Goal: Information Seeking & Learning: Check status

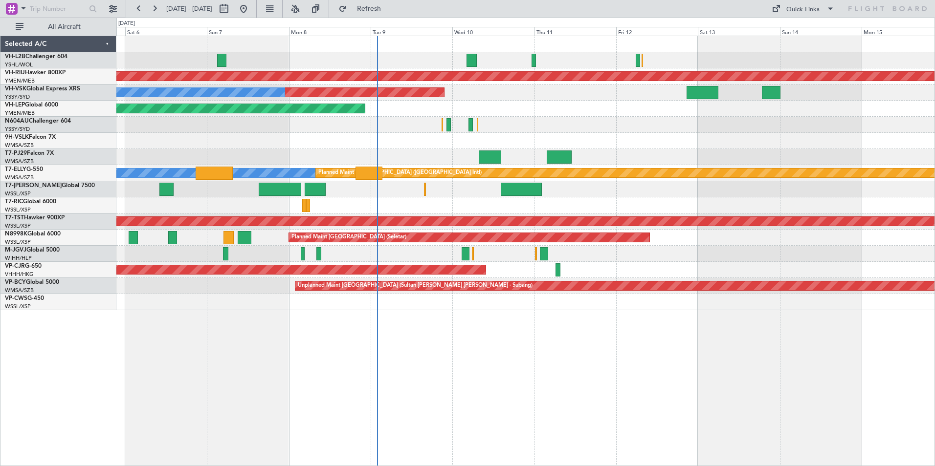
click at [654, 154] on div at bounding box center [525, 157] width 818 height 16
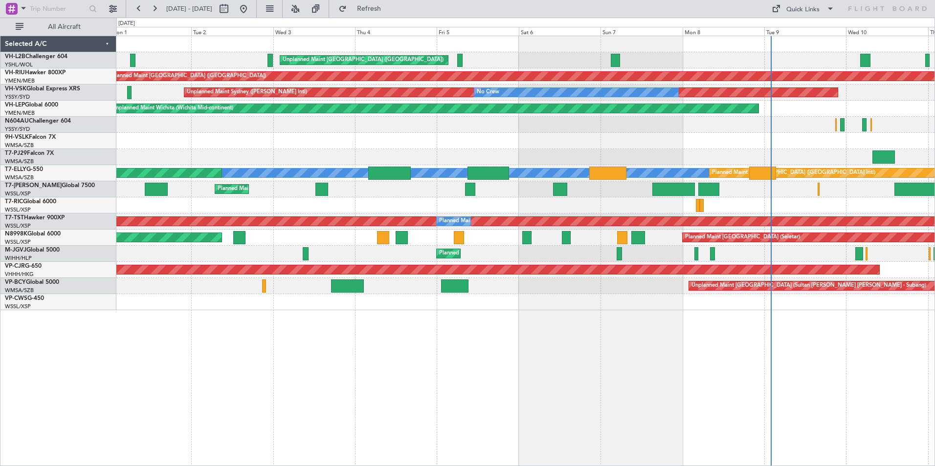
click at [508, 152] on div "Unplanned Maint [GEOGRAPHIC_DATA] ([GEOGRAPHIC_DATA]) Planned Maint [GEOGRAPHIC…" at bounding box center [525, 173] width 818 height 274
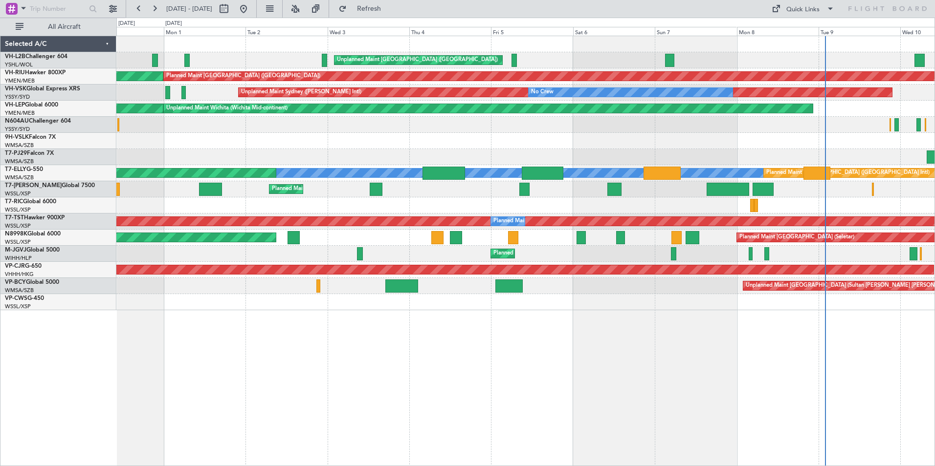
click at [552, 164] on div at bounding box center [525, 157] width 818 height 16
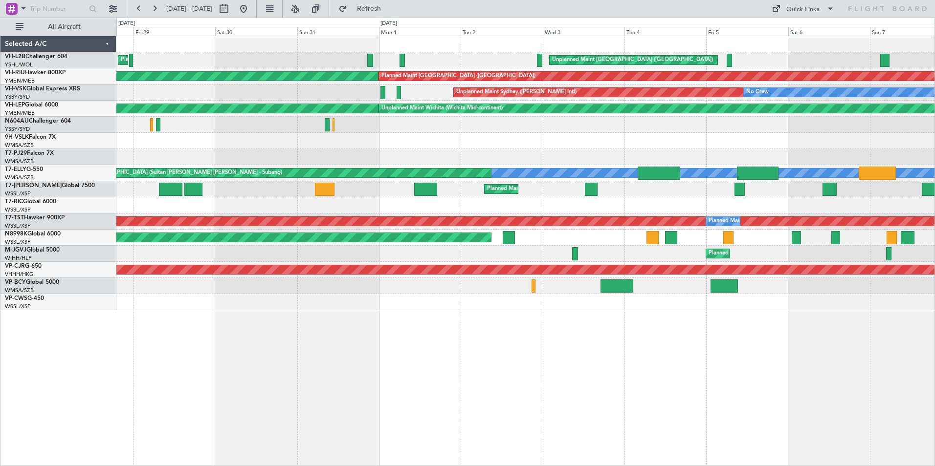
click at [182, 157] on div at bounding box center [525, 157] width 818 height 16
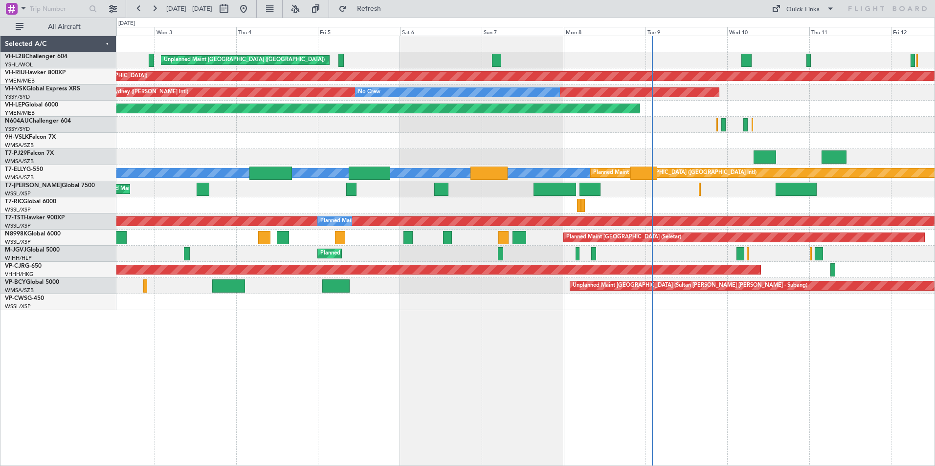
click at [76, 151] on div "Unplanned Maint [GEOGRAPHIC_DATA] ([GEOGRAPHIC_DATA]) Planned Maint [GEOGRAPHIC…" at bounding box center [467, 242] width 935 height 449
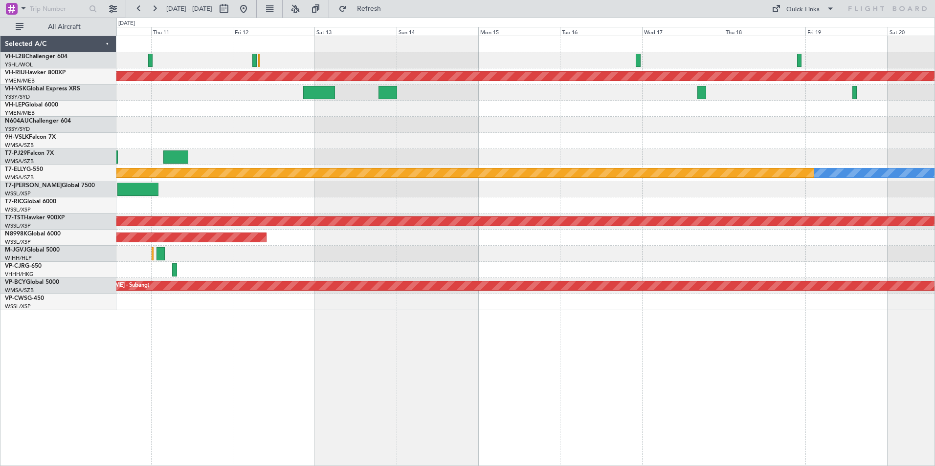
click at [476, 127] on div "Planned Maint [GEOGRAPHIC_DATA] ([GEOGRAPHIC_DATA]) Unplanned Maint Sydney ([PE…" at bounding box center [525, 173] width 818 height 274
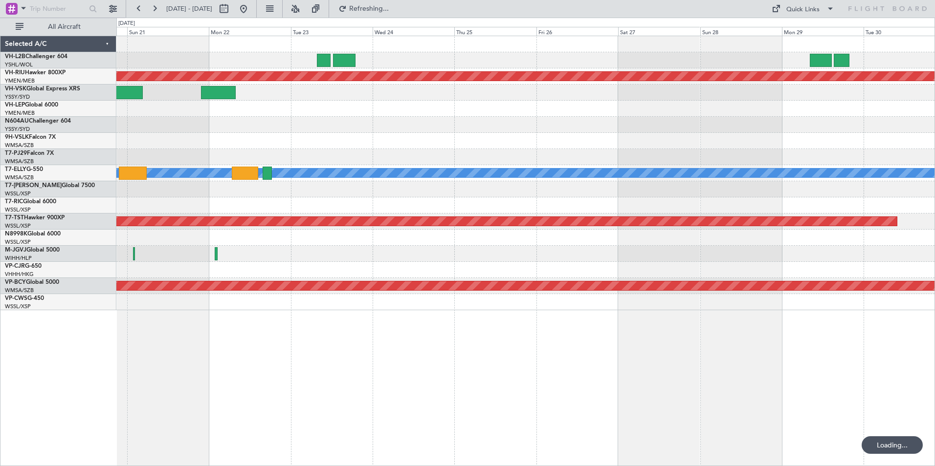
click at [389, 132] on div "Planned Maint [GEOGRAPHIC_DATA] ([GEOGRAPHIC_DATA]) [PERSON_NAME] Planned Maint…" at bounding box center [525, 173] width 818 height 274
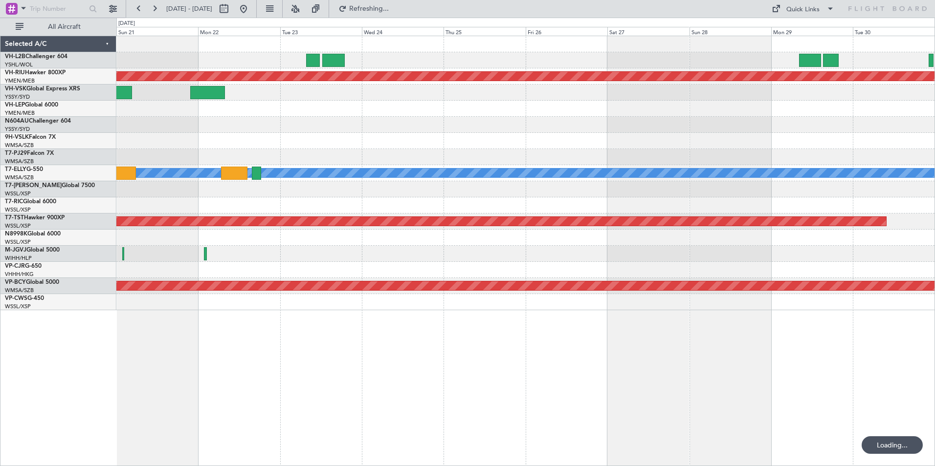
click at [349, 146] on div at bounding box center [525, 141] width 818 height 16
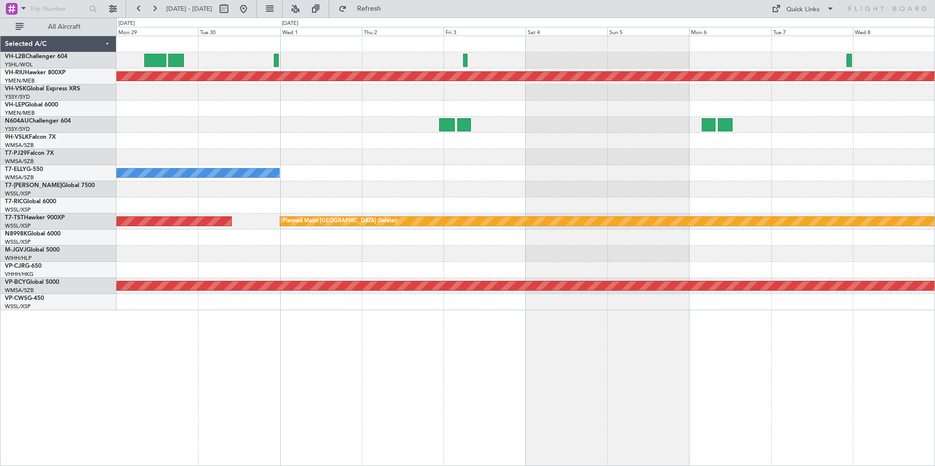
click at [222, 132] on div "Planned Maint [GEOGRAPHIC_DATA] ([GEOGRAPHIC_DATA]) [PERSON_NAME] Planned Maint…" at bounding box center [525, 173] width 818 height 274
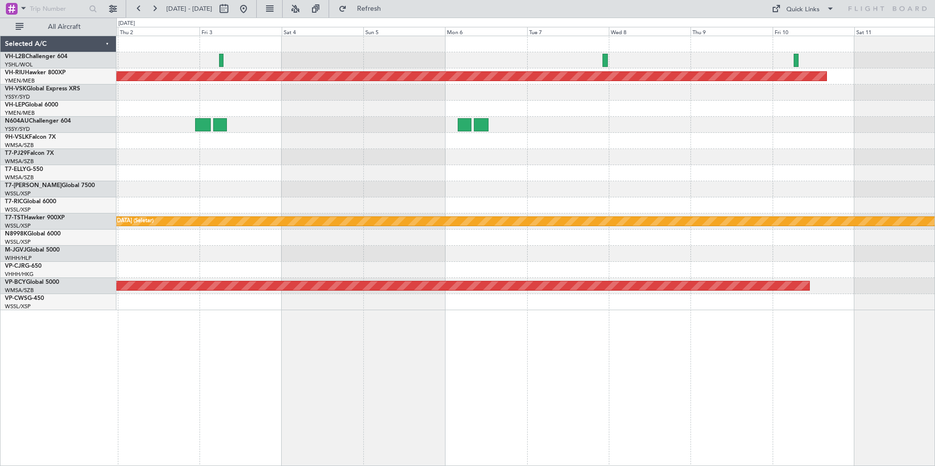
click at [488, 158] on div at bounding box center [525, 157] width 818 height 16
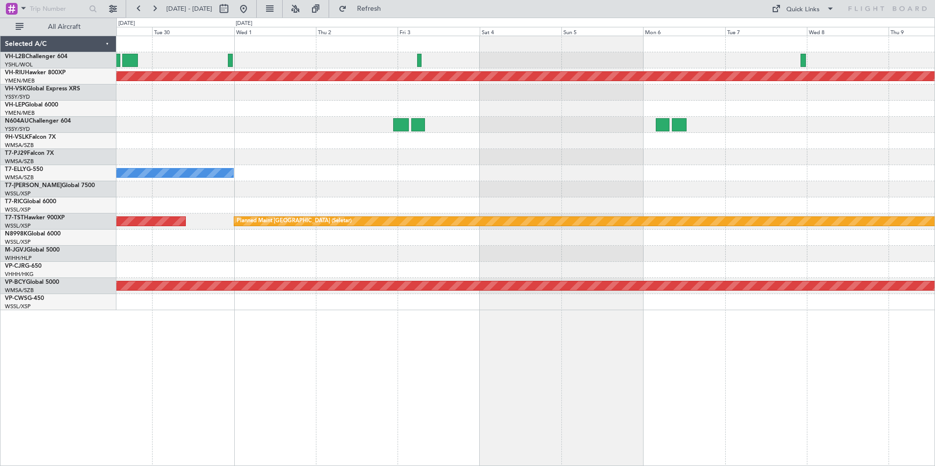
click at [696, 201] on div "Planned Maint [GEOGRAPHIC_DATA] ([GEOGRAPHIC_DATA]) [PERSON_NAME] Planned Maint…" at bounding box center [525, 173] width 818 height 274
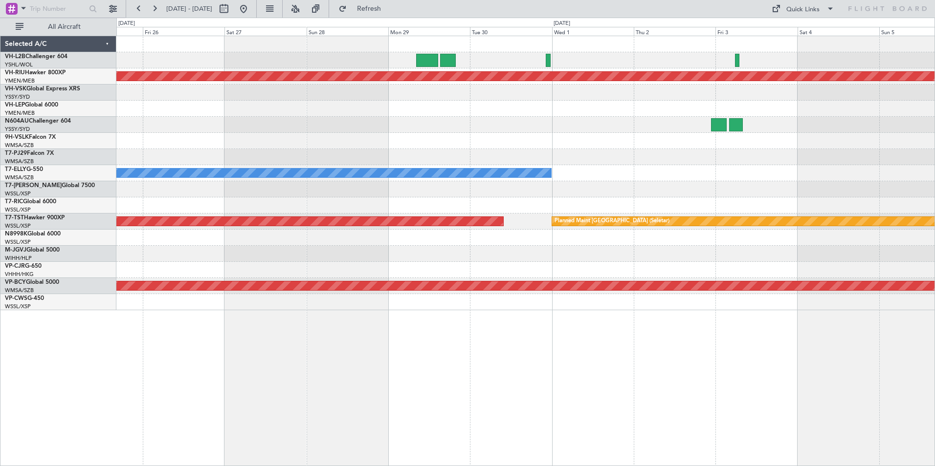
click at [627, 179] on div "Planned Maint [GEOGRAPHIC_DATA] ([GEOGRAPHIC_DATA]) [PERSON_NAME] Planned Maint…" at bounding box center [525, 173] width 818 height 274
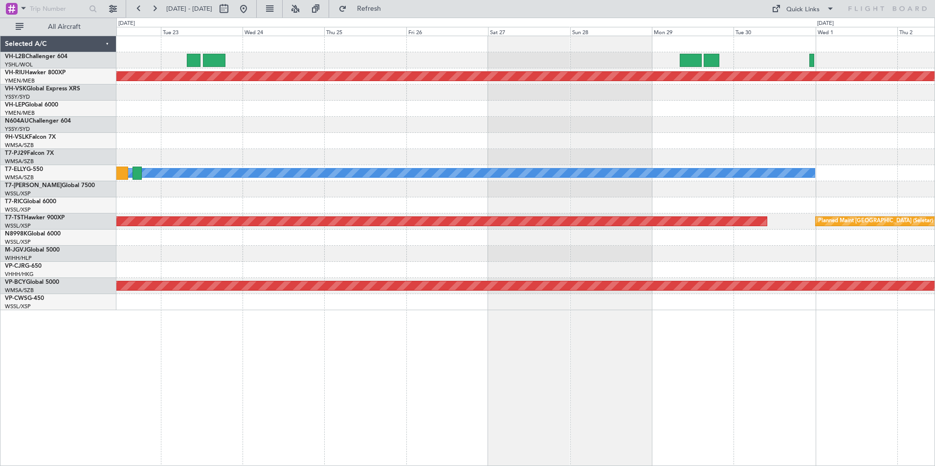
click at [540, 133] on div "Planned Maint [GEOGRAPHIC_DATA] ([GEOGRAPHIC_DATA]) [PERSON_NAME] Planned Maint…" at bounding box center [525, 173] width 818 height 274
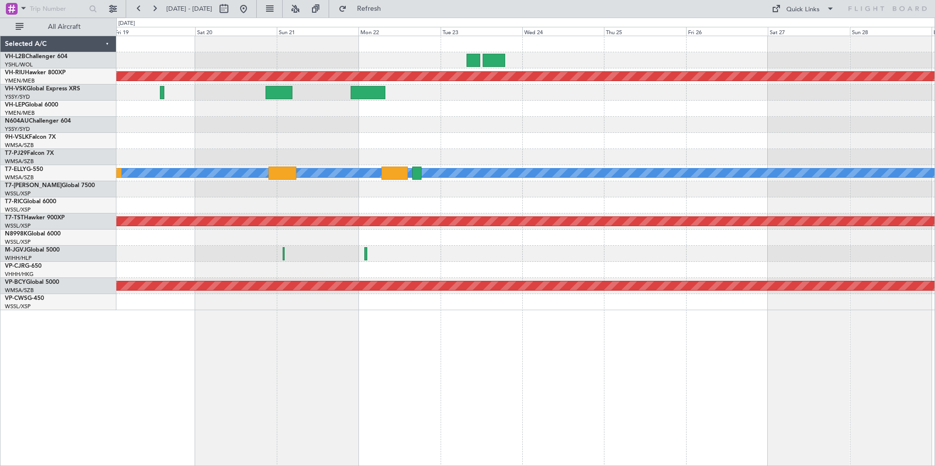
click at [769, 144] on div "Planned Maint [GEOGRAPHIC_DATA] ([GEOGRAPHIC_DATA]) [PERSON_NAME] Planned Maint…" at bounding box center [525, 173] width 818 height 274
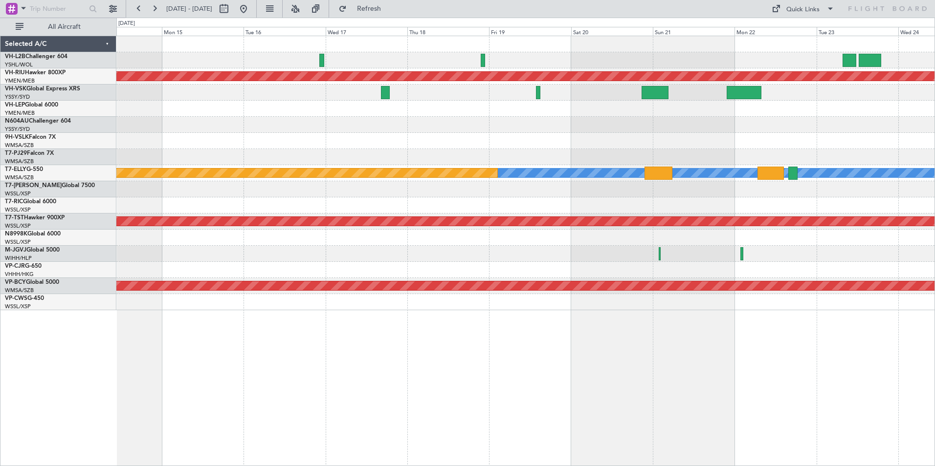
click at [653, 124] on div at bounding box center [525, 125] width 818 height 16
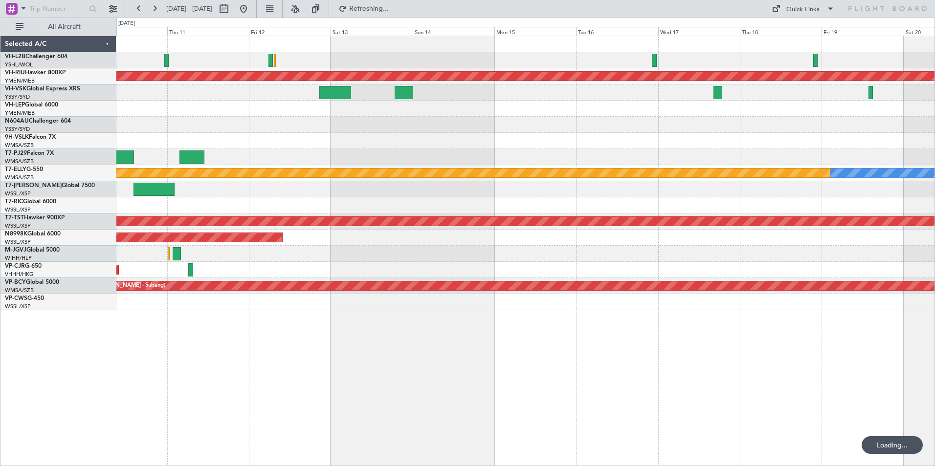
click at [625, 163] on div "Planned Maint [GEOGRAPHIC_DATA] ([GEOGRAPHIC_DATA]) Unplanned Maint Sydney ([PE…" at bounding box center [525, 173] width 818 height 274
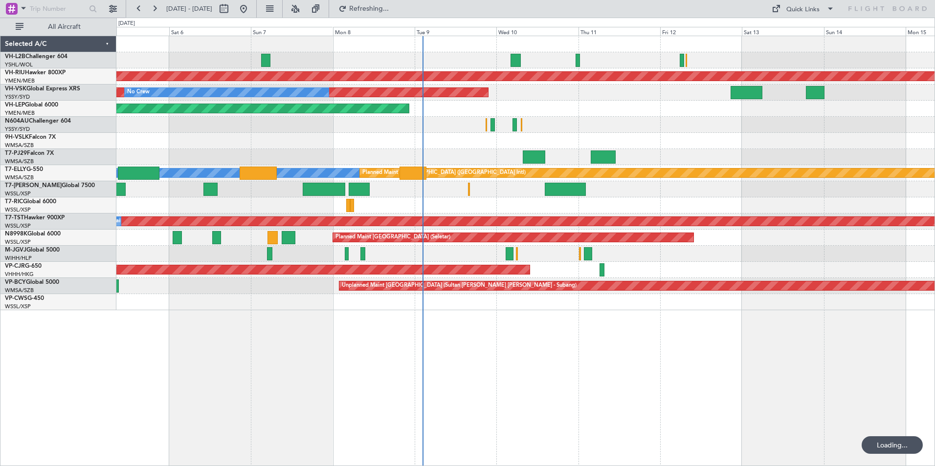
click at [593, 147] on div "Unplanned Maint [GEOGRAPHIC_DATA] ([GEOGRAPHIC_DATA]) Planned Maint [GEOGRAPHIC…" at bounding box center [525, 173] width 818 height 274
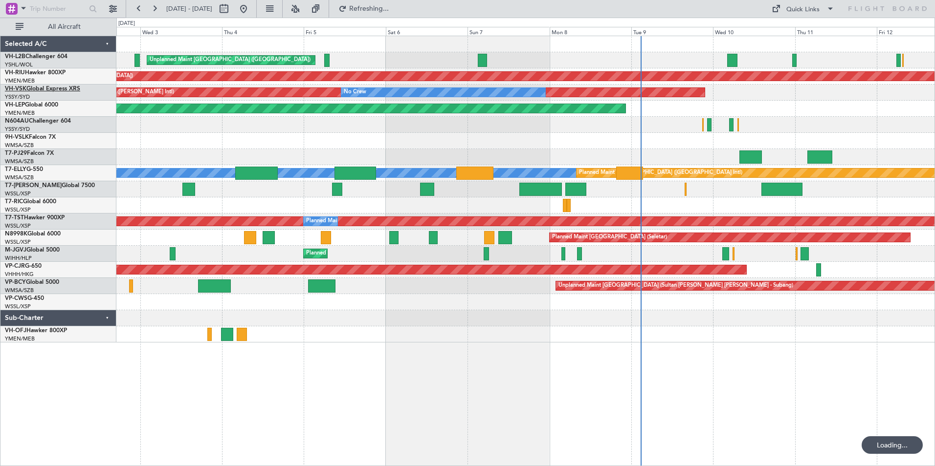
click at [32, 88] on link "VH-VSK Global Express XRS" at bounding box center [42, 89] width 75 height 6
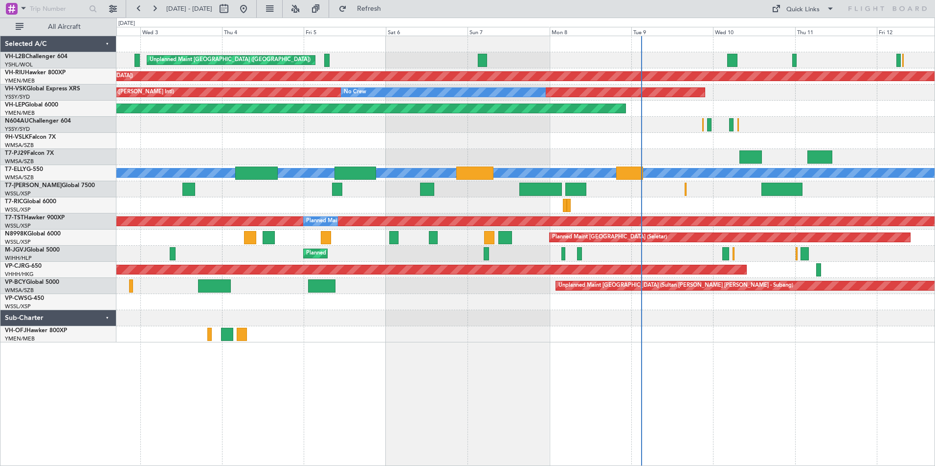
click at [443, 149] on div "Unplanned Maint [GEOGRAPHIC_DATA] ([GEOGRAPHIC_DATA]) Planned Maint [GEOGRAPHIC…" at bounding box center [525, 189] width 818 height 306
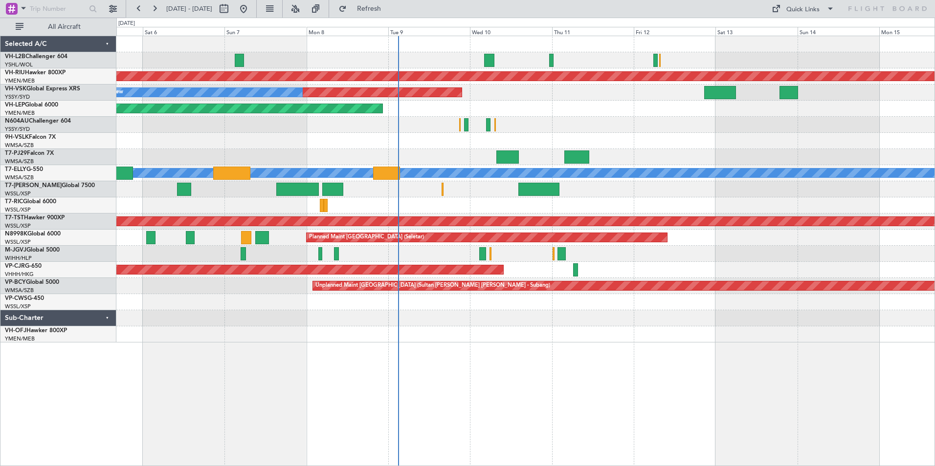
click at [672, 154] on div at bounding box center [525, 157] width 818 height 16
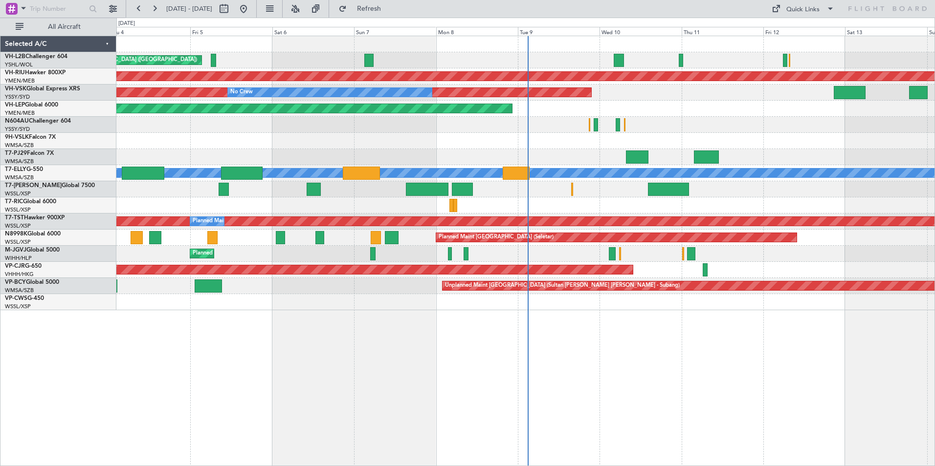
click at [354, 195] on div "Unplanned Maint [GEOGRAPHIC_DATA] ([GEOGRAPHIC_DATA]) Planned Maint [GEOGRAPHIC…" at bounding box center [525, 173] width 818 height 274
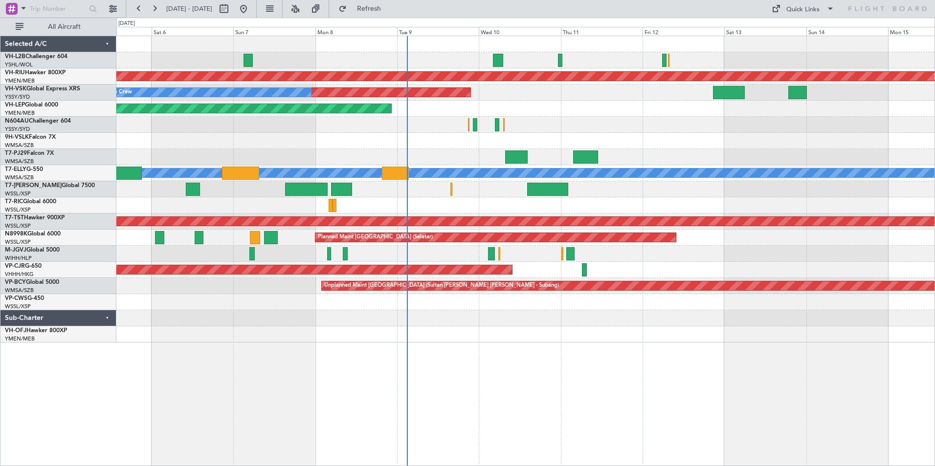
click at [323, 304] on div at bounding box center [525, 302] width 818 height 16
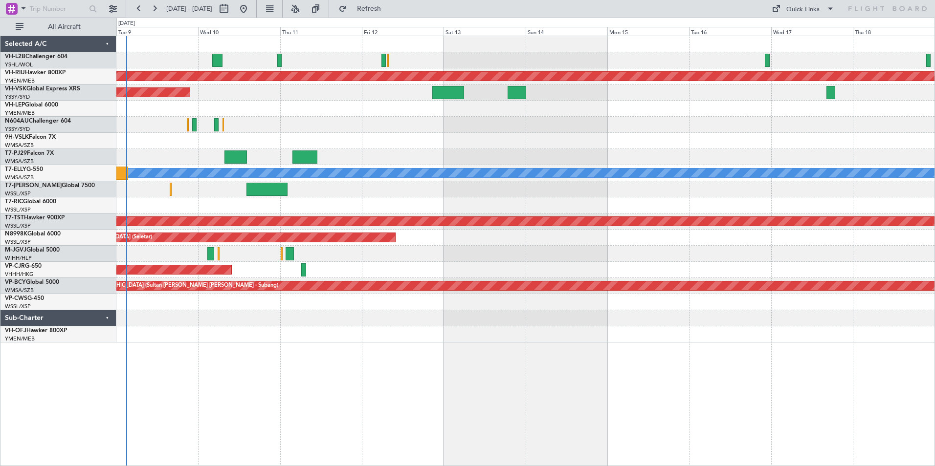
click at [343, 313] on div at bounding box center [525, 318] width 818 height 16
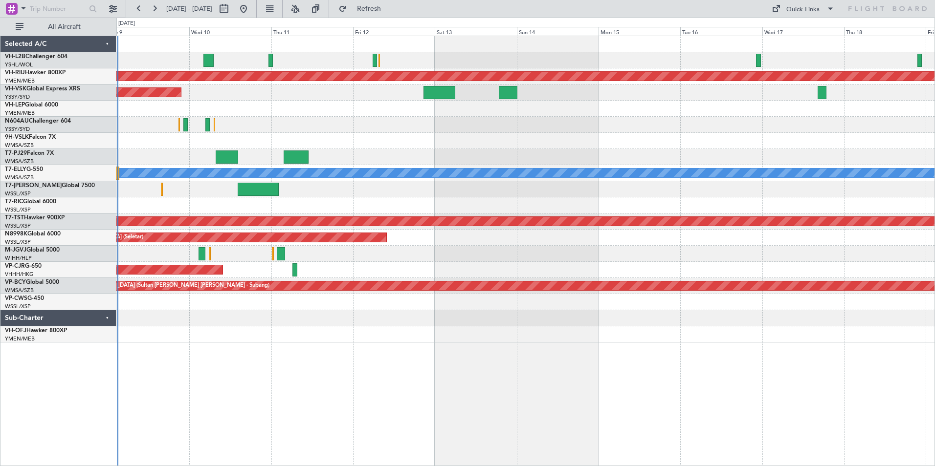
click at [312, 315] on div at bounding box center [525, 318] width 818 height 16
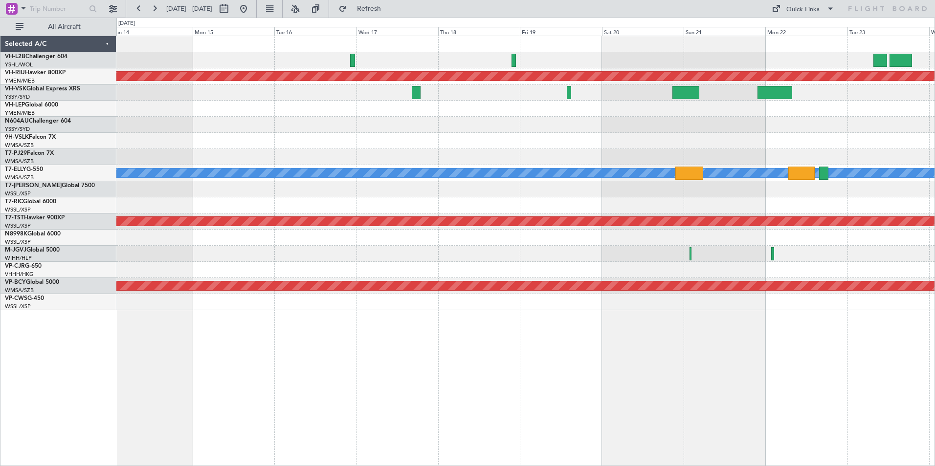
click at [796, 302] on div at bounding box center [525, 302] width 818 height 16
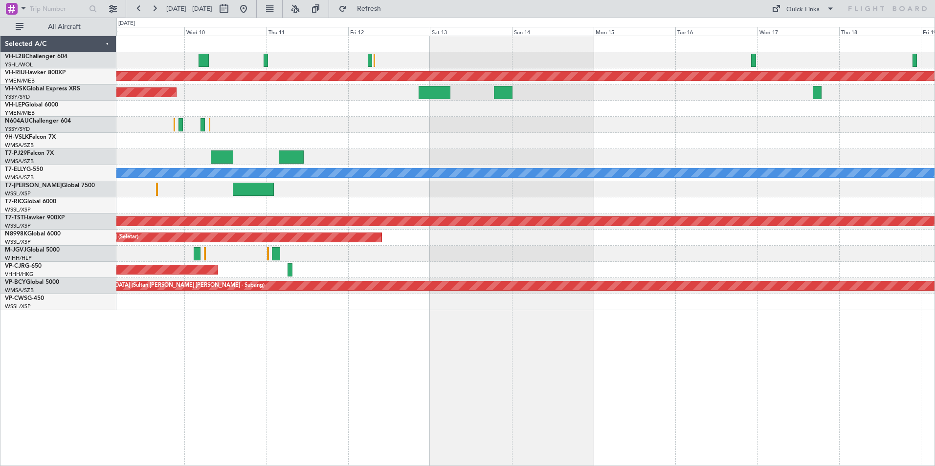
click at [747, 301] on div "Planned Maint [GEOGRAPHIC_DATA] ([GEOGRAPHIC_DATA]) Unplanned Maint Sydney ([PE…" at bounding box center [525, 173] width 818 height 274
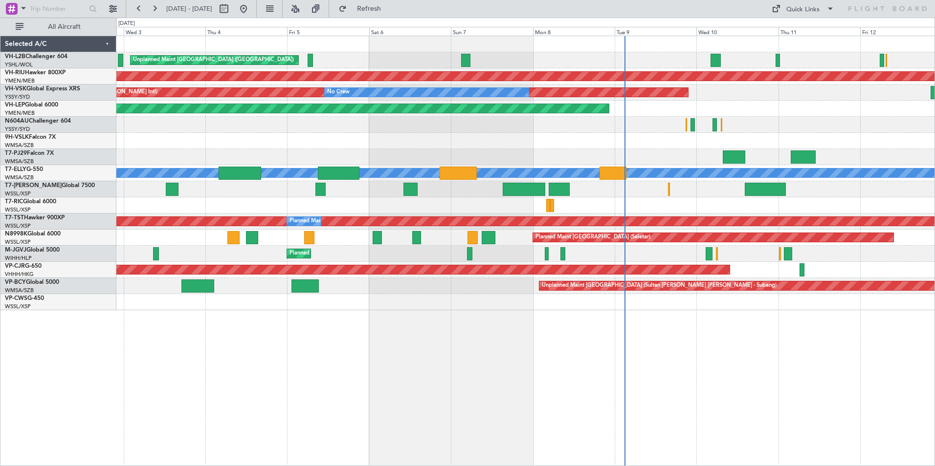
click at [759, 322] on div "Unplanned Maint [GEOGRAPHIC_DATA] ([GEOGRAPHIC_DATA]) Planned Maint [GEOGRAPHIC…" at bounding box center [525, 251] width 818 height 431
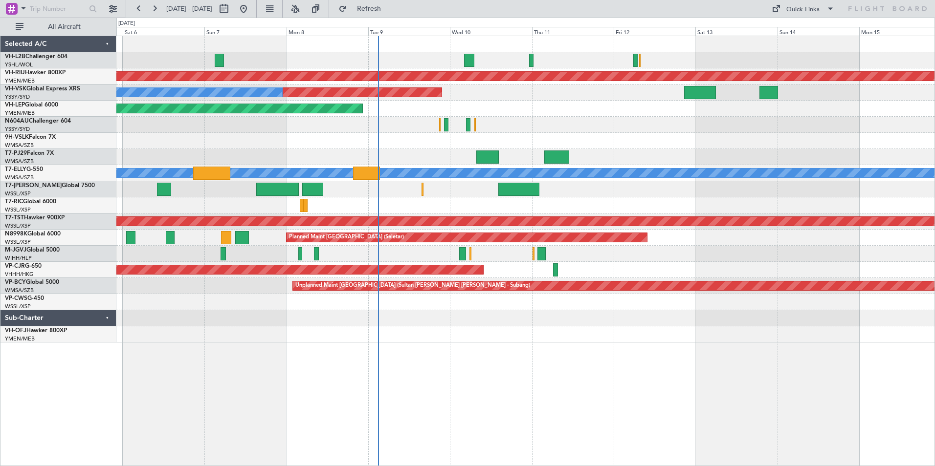
click at [207, 309] on div "Unplanned Maint [GEOGRAPHIC_DATA] ([GEOGRAPHIC_DATA]) Planned Maint [GEOGRAPHIC…" at bounding box center [525, 189] width 818 height 306
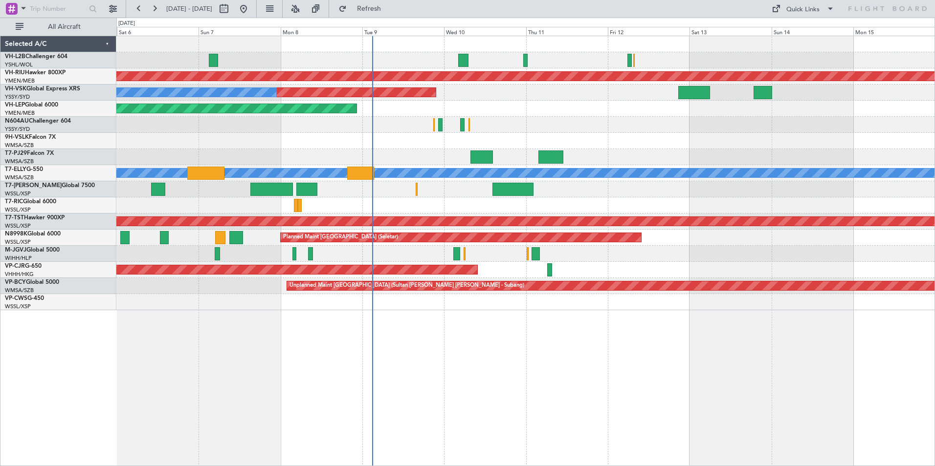
click at [535, 128] on div "Unplanned Maint [GEOGRAPHIC_DATA] ([GEOGRAPHIC_DATA]) Planned Maint [GEOGRAPHIC…" at bounding box center [525, 173] width 818 height 274
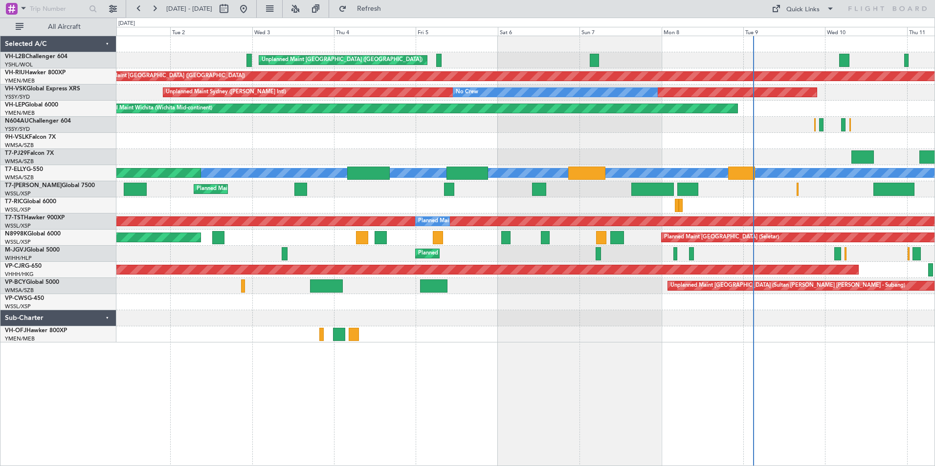
click at [354, 151] on div "Unplanned Maint [GEOGRAPHIC_DATA] ([GEOGRAPHIC_DATA]) Planned Maint [GEOGRAPHIC…" at bounding box center [525, 189] width 818 height 306
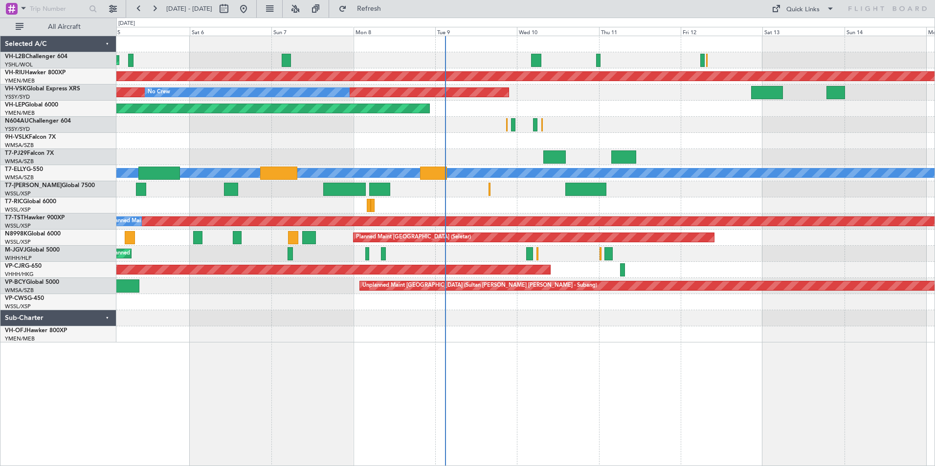
click at [382, 162] on div at bounding box center [525, 157] width 818 height 16
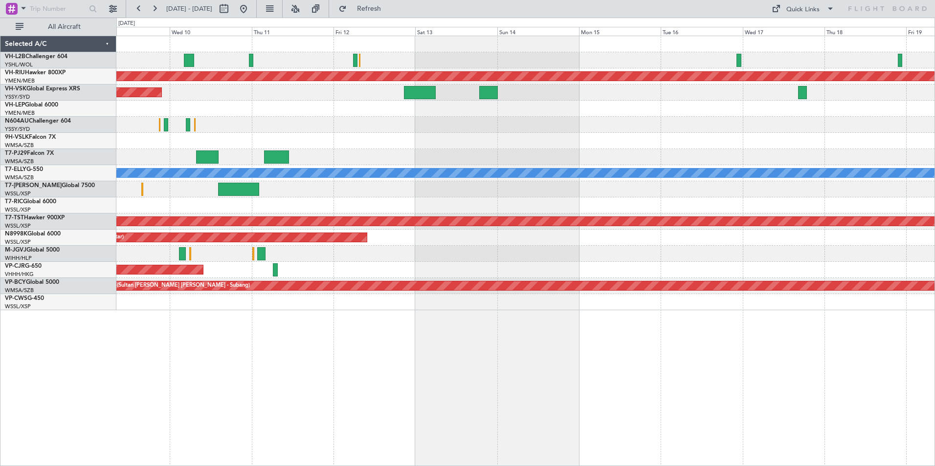
click at [279, 163] on div "Planned Maint [GEOGRAPHIC_DATA] ([GEOGRAPHIC_DATA]) Unplanned Maint Sydney ([PE…" at bounding box center [525, 173] width 818 height 274
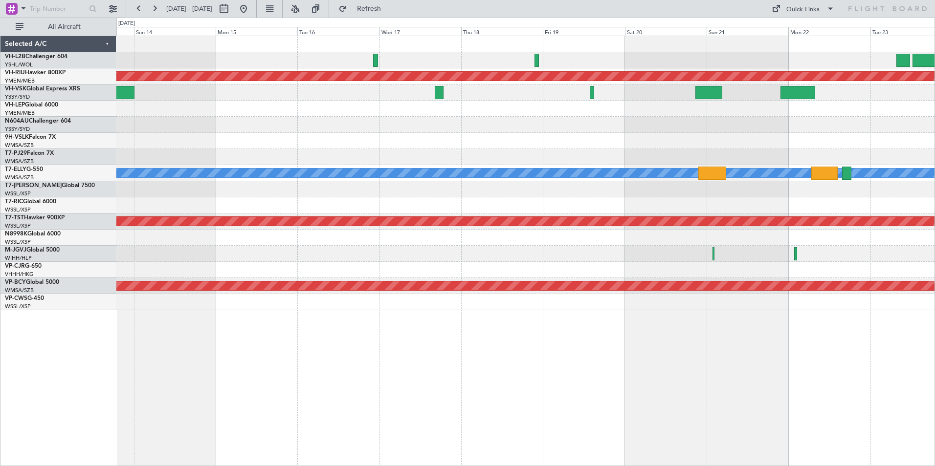
click at [490, 213] on div "Planned Maint [GEOGRAPHIC_DATA] ([GEOGRAPHIC_DATA]) Planned Maint [GEOGRAPHIC_D…" at bounding box center [525, 173] width 818 height 274
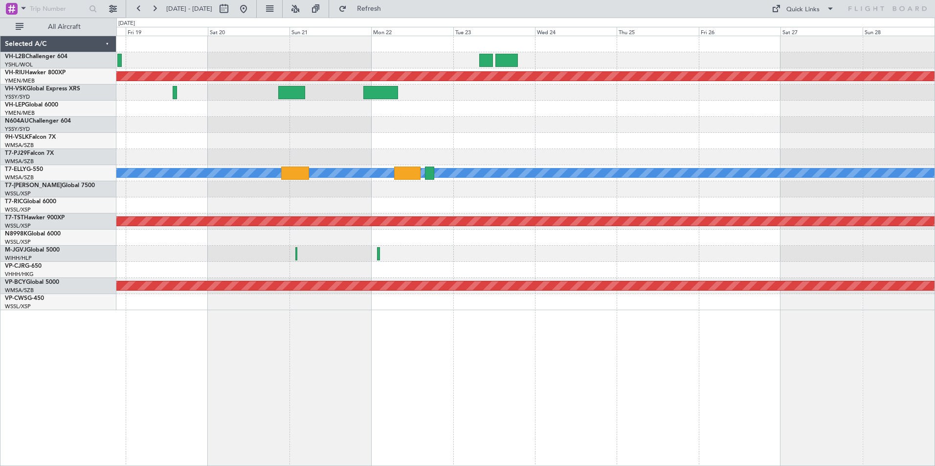
click at [291, 218] on div "Planned Maint [GEOGRAPHIC_DATA] ([GEOGRAPHIC_DATA]) Planned Maint [GEOGRAPHIC_D…" at bounding box center [525, 173] width 818 height 274
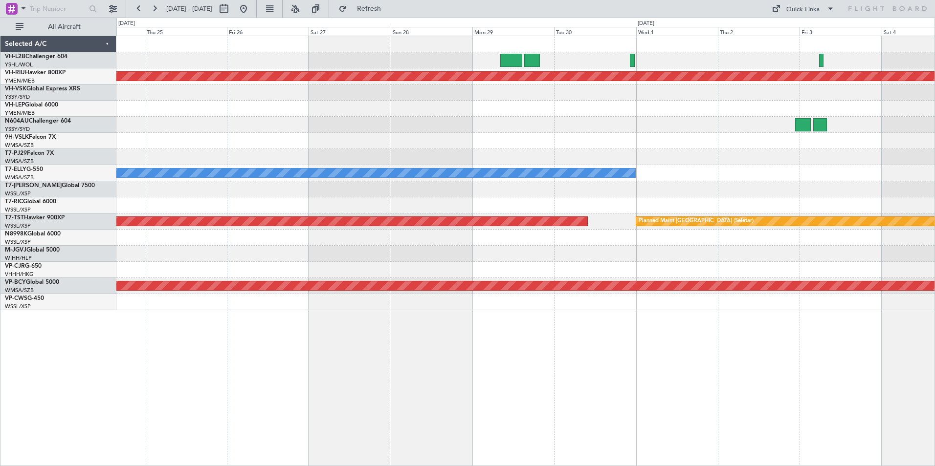
click at [391, 208] on div "Planned Maint [GEOGRAPHIC_DATA] ([GEOGRAPHIC_DATA]) [PERSON_NAME] Planned Maint…" at bounding box center [525, 173] width 818 height 274
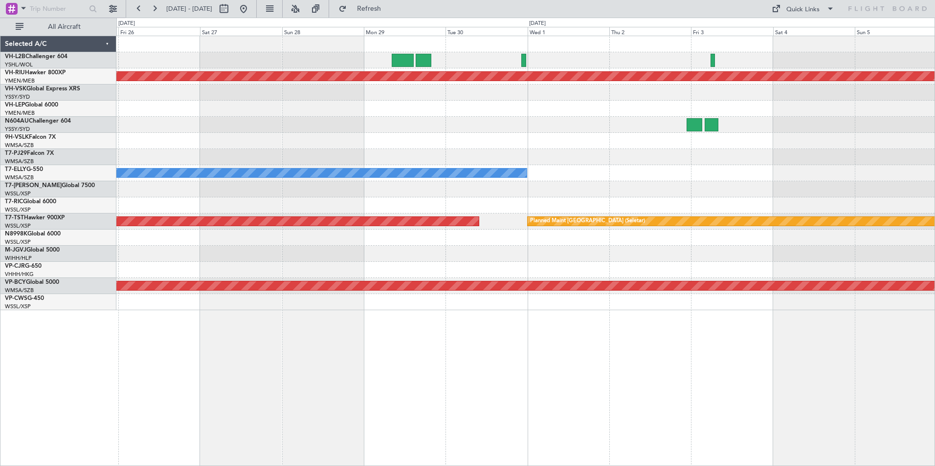
click at [695, 189] on div "Planned Maint [GEOGRAPHIC_DATA] ([GEOGRAPHIC_DATA]) [PERSON_NAME] Planned Maint…" at bounding box center [525, 173] width 818 height 274
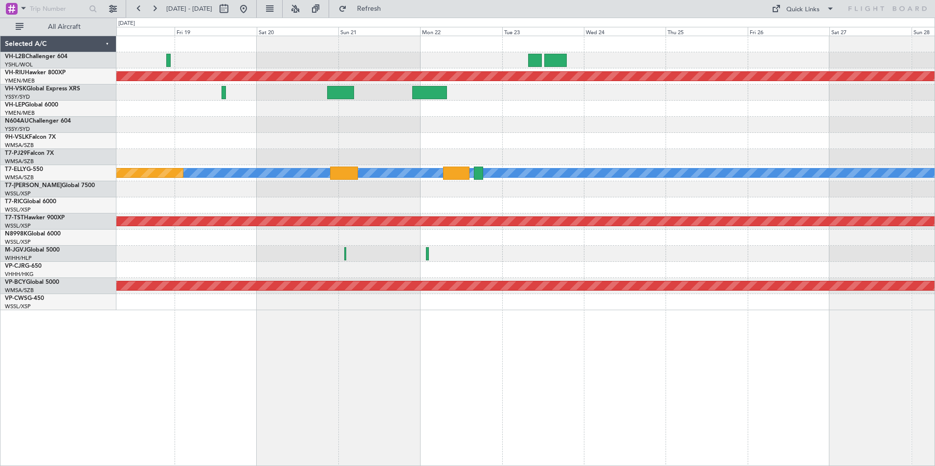
click at [690, 192] on div at bounding box center [525, 189] width 818 height 16
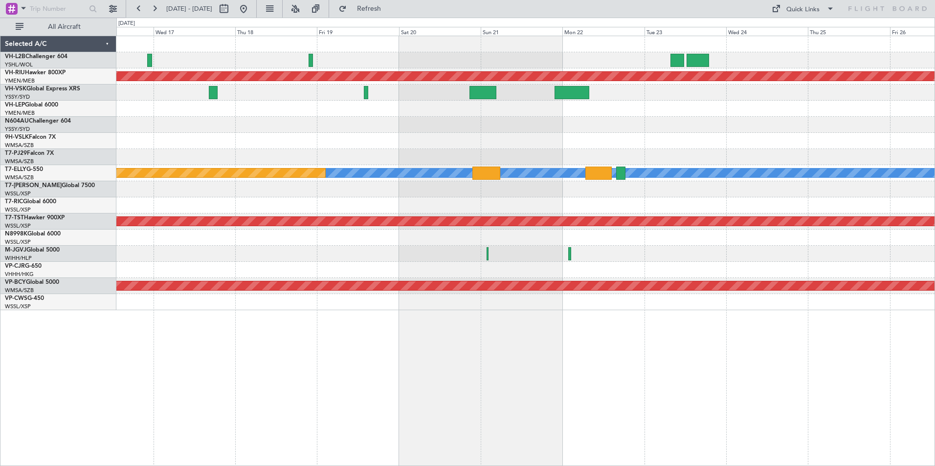
click at [715, 202] on div "Planned Maint [GEOGRAPHIC_DATA] ([GEOGRAPHIC_DATA]) [PERSON_NAME] Planned Maint…" at bounding box center [525, 173] width 818 height 274
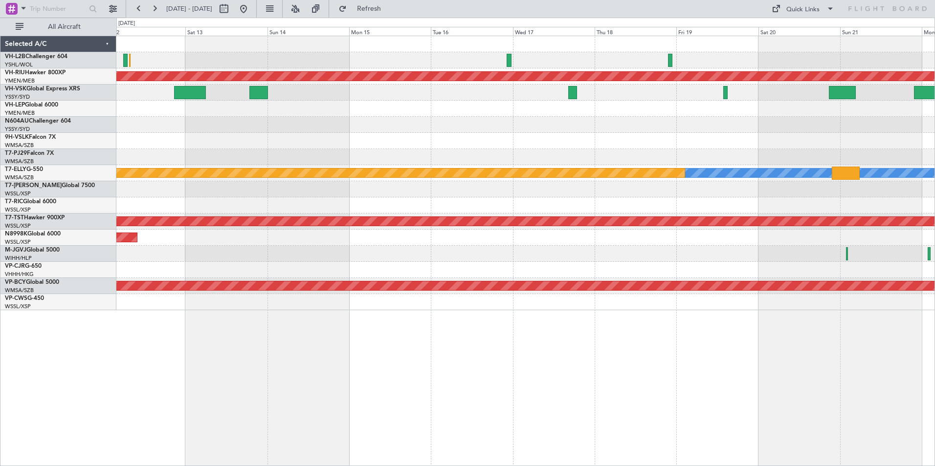
click at [628, 194] on div at bounding box center [525, 189] width 818 height 16
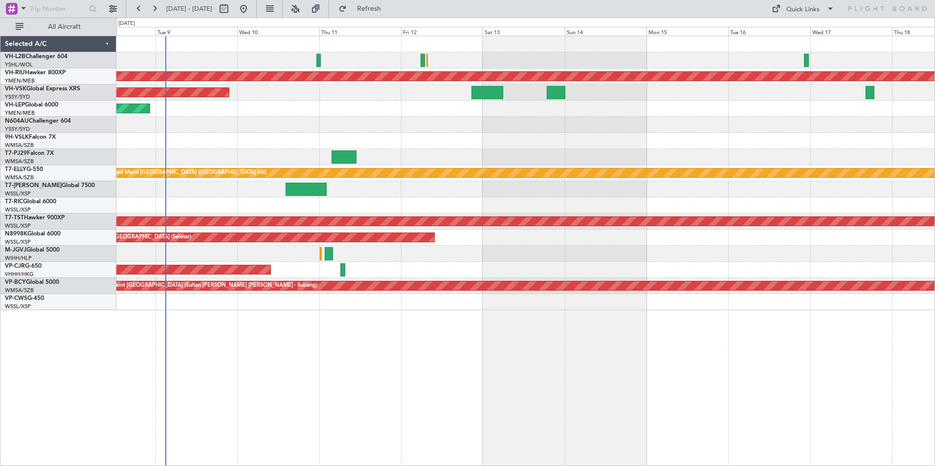
click at [649, 206] on div "Planned Maint [GEOGRAPHIC_DATA] ([GEOGRAPHIC_DATA]) Unplanned Maint Sydney ([PE…" at bounding box center [525, 173] width 818 height 274
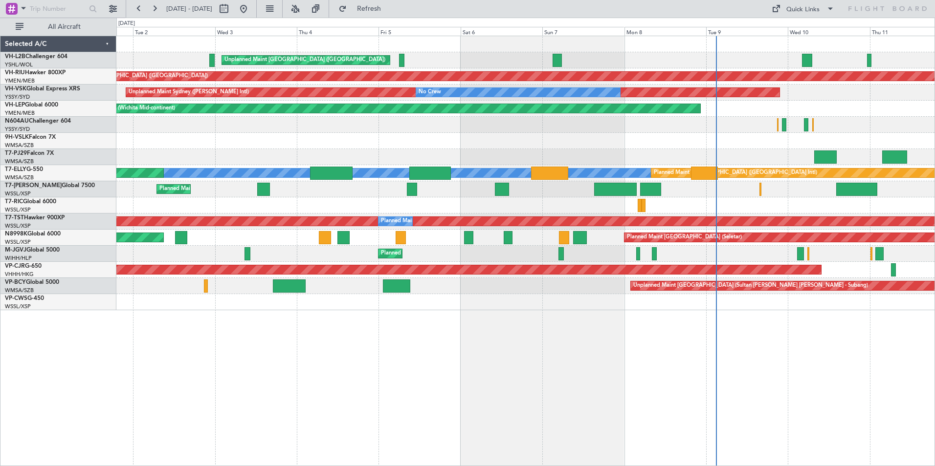
click at [545, 146] on div at bounding box center [525, 141] width 818 height 16
click at [463, 138] on div "Unplanned Maint [GEOGRAPHIC_DATA] ([GEOGRAPHIC_DATA]) Planned Maint [GEOGRAPHIC…" at bounding box center [525, 173] width 818 height 274
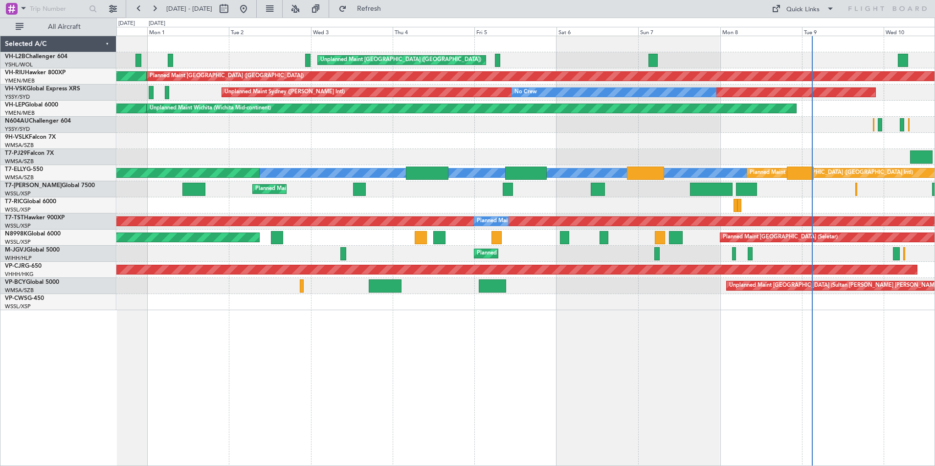
click at [494, 136] on div at bounding box center [525, 141] width 818 height 16
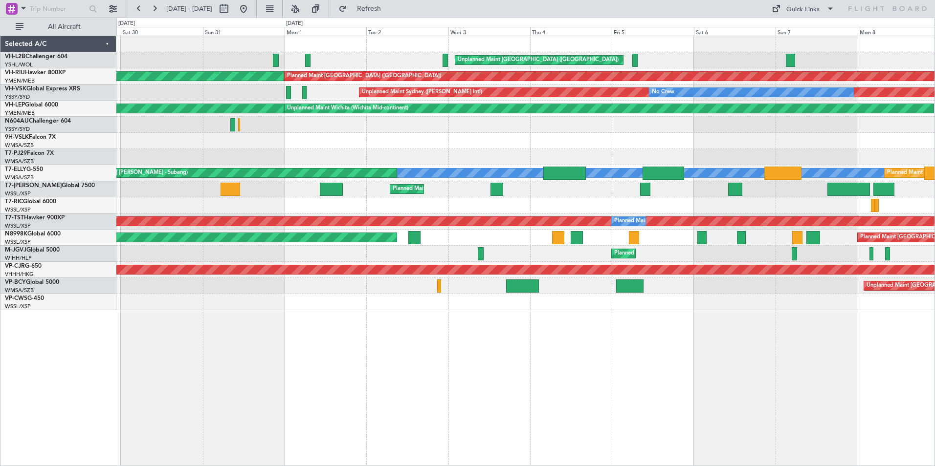
click at [572, 145] on div at bounding box center [525, 141] width 818 height 16
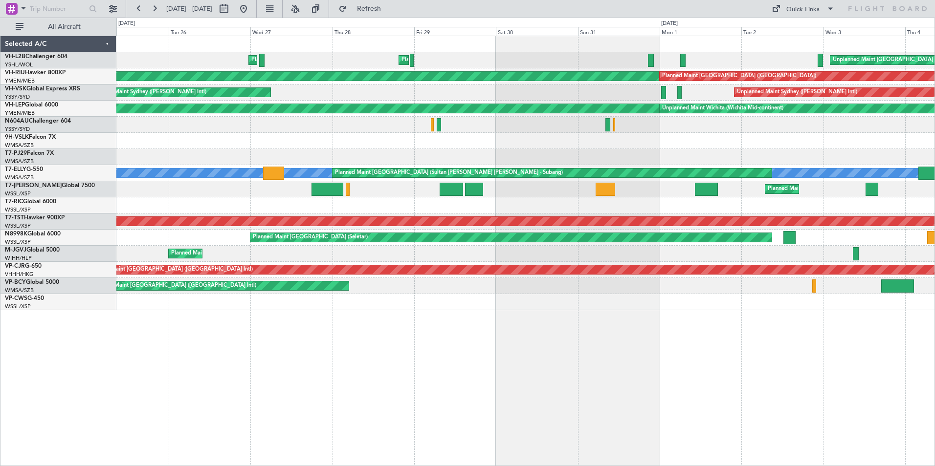
click at [519, 142] on div at bounding box center [525, 141] width 818 height 16
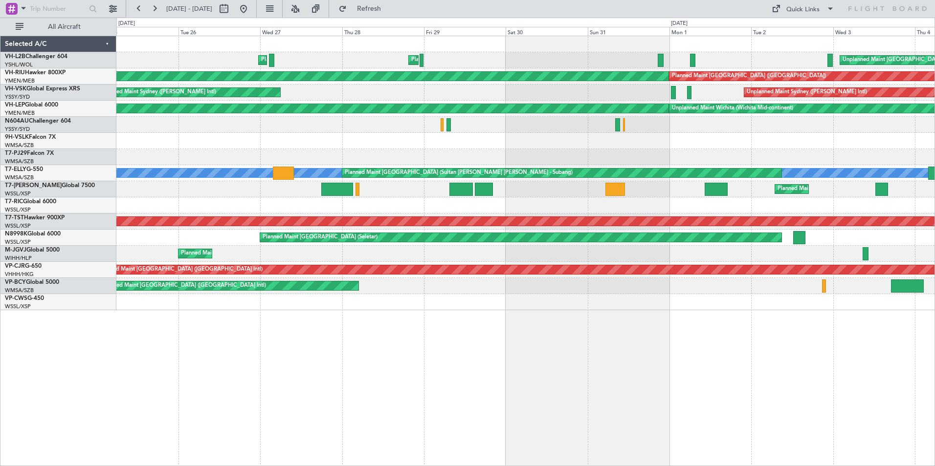
click at [641, 141] on div at bounding box center [525, 141] width 818 height 16
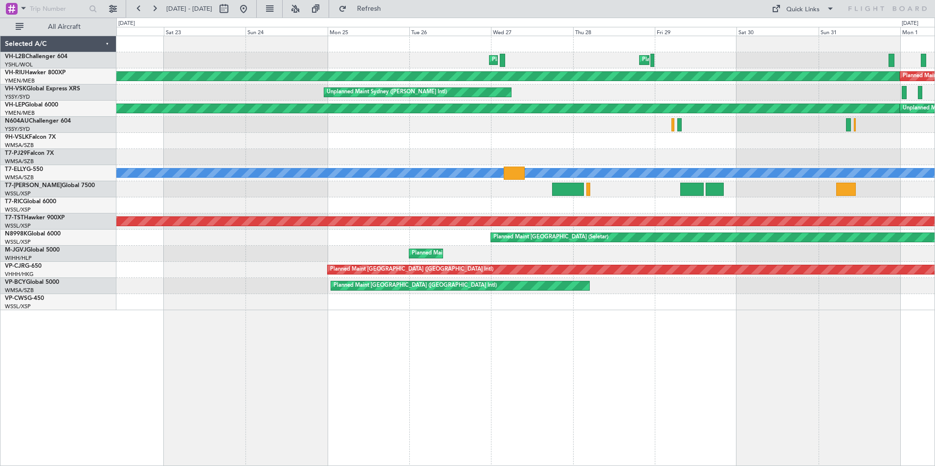
click at [241, 144] on div at bounding box center [525, 141] width 818 height 16
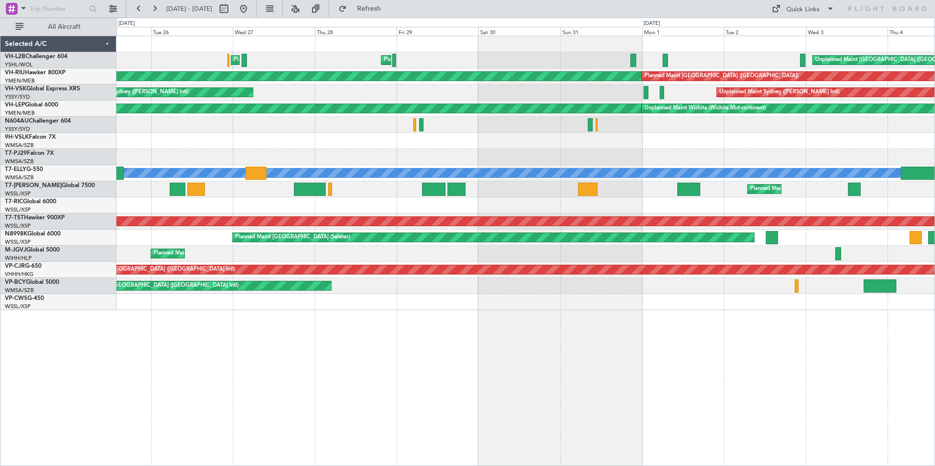
click at [170, 138] on div at bounding box center [525, 141] width 818 height 16
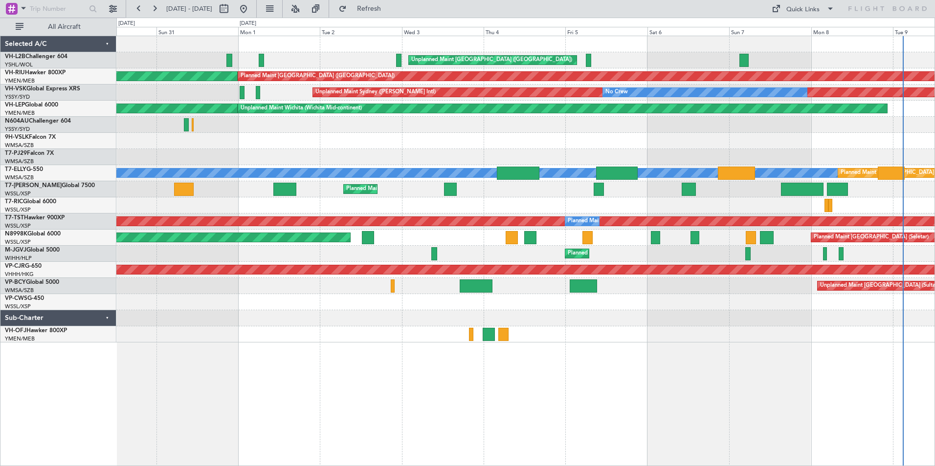
click at [160, 143] on div at bounding box center [525, 141] width 818 height 16
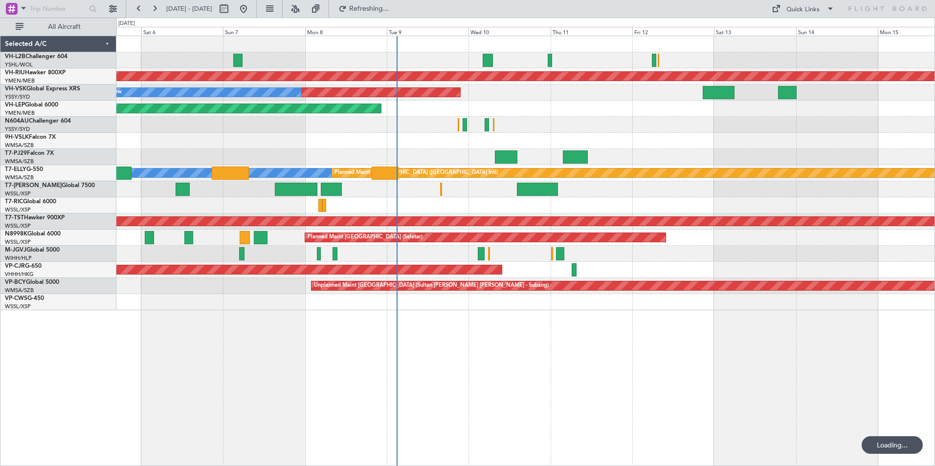
click at [408, 145] on div at bounding box center [525, 141] width 818 height 16
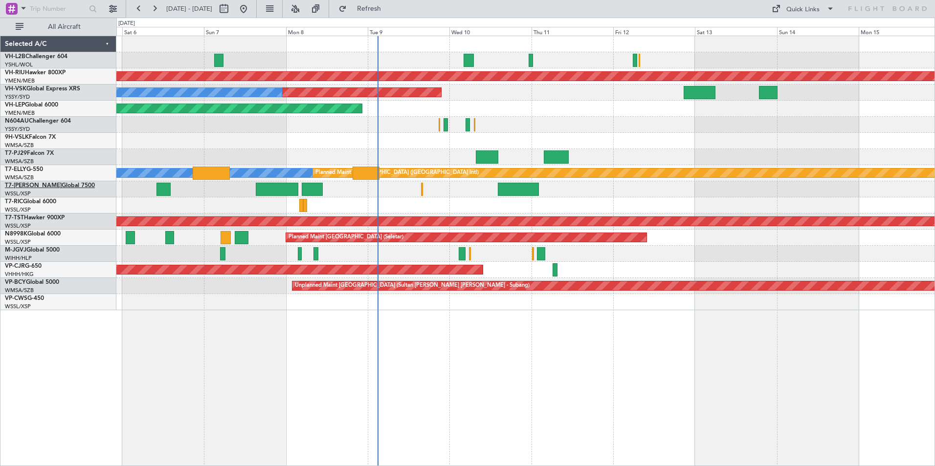
click at [32, 186] on link "T7-[PERSON_NAME] Global 7500" at bounding box center [50, 186] width 90 height 6
click at [39, 169] on link "T7-ELLY G-550" at bounding box center [24, 170] width 38 height 6
